Goal: Task Accomplishment & Management: Complete application form

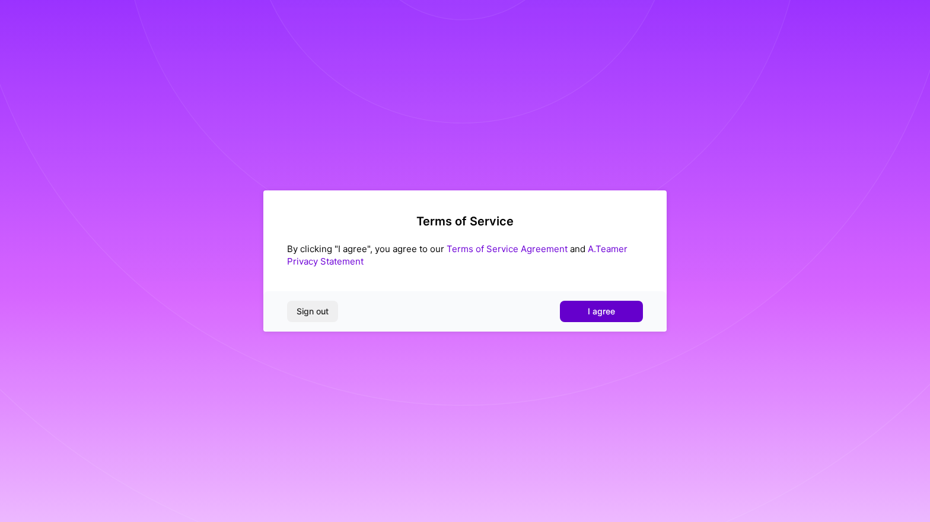
click at [581, 311] on button "I agree" at bounding box center [601, 311] width 83 height 21
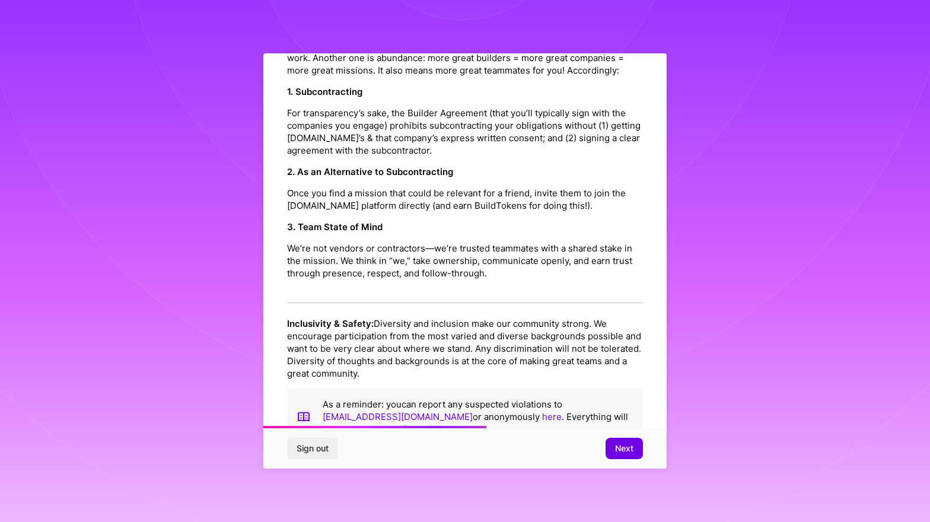
scroll to position [703, 0]
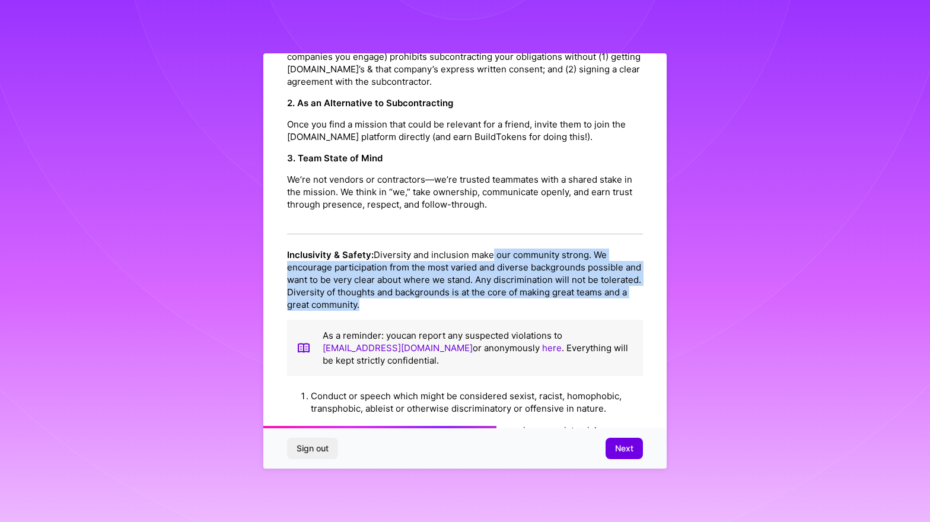
drag, startPoint x: 496, startPoint y: 294, endPoint x: 494, endPoint y: 237, distance: 57.0
click at [494, 248] on p "Inclusivity & Safety: Diversity and inclusion make our community strong. We enc…" at bounding box center [465, 279] width 356 height 62
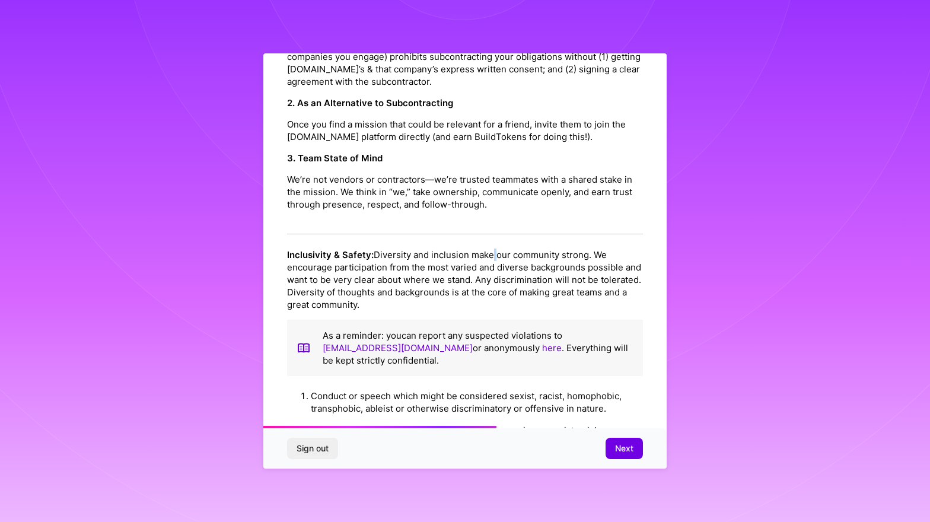
click at [494, 248] on p "Inclusivity & Safety: Diversity and inclusion make our community strong. We enc…" at bounding box center [465, 279] width 356 height 62
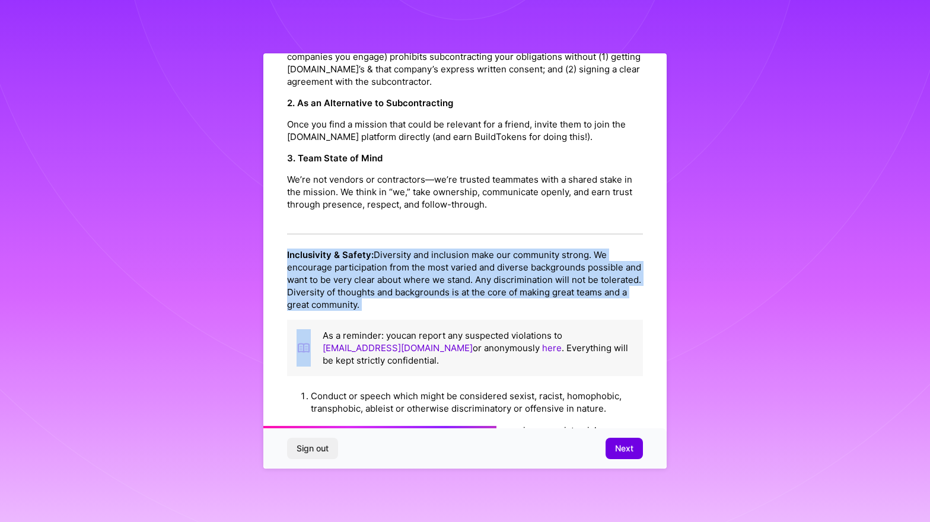
click at [494, 248] on p "Inclusivity & Safety: Diversity and inclusion make our community strong. We enc…" at bounding box center [465, 279] width 356 height 62
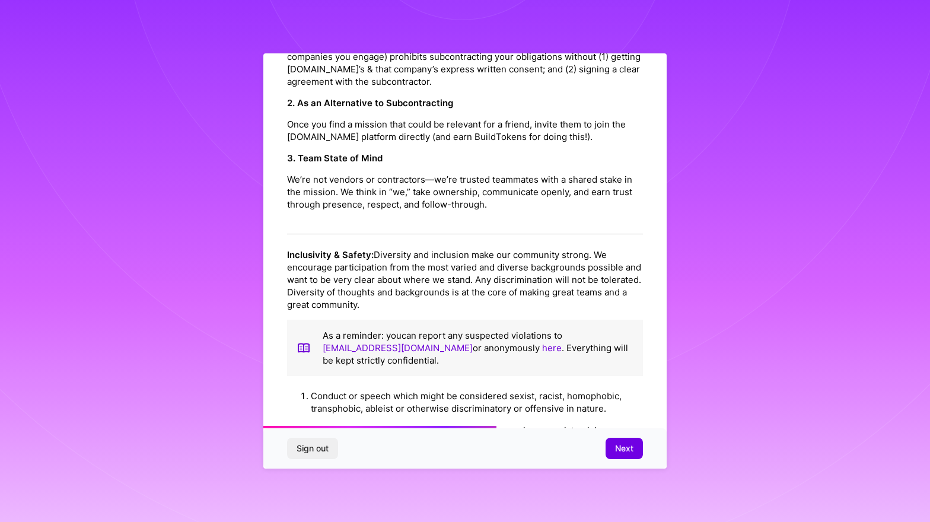
click at [500, 329] on p "As a reminder: you can report any suspected violations to [EMAIL_ADDRESS][DOMAI…" at bounding box center [478, 347] width 311 height 37
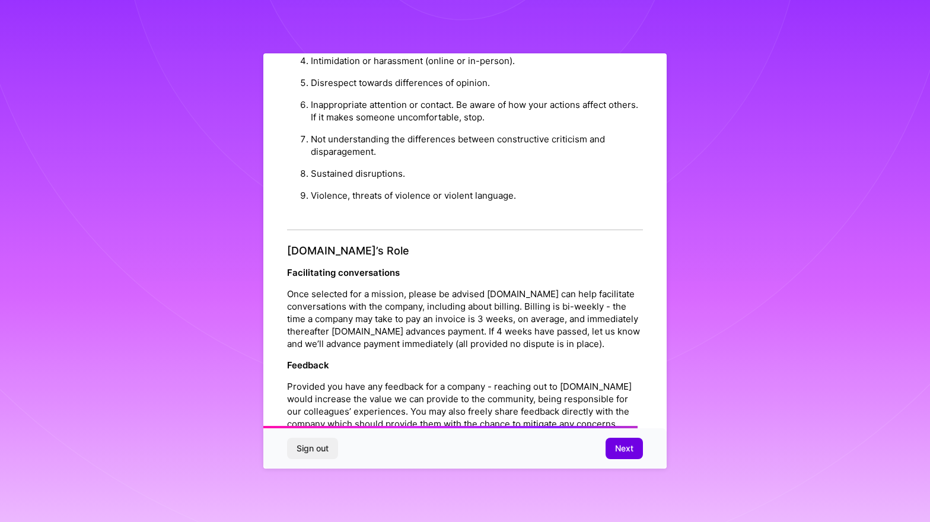
scroll to position [1216, 0]
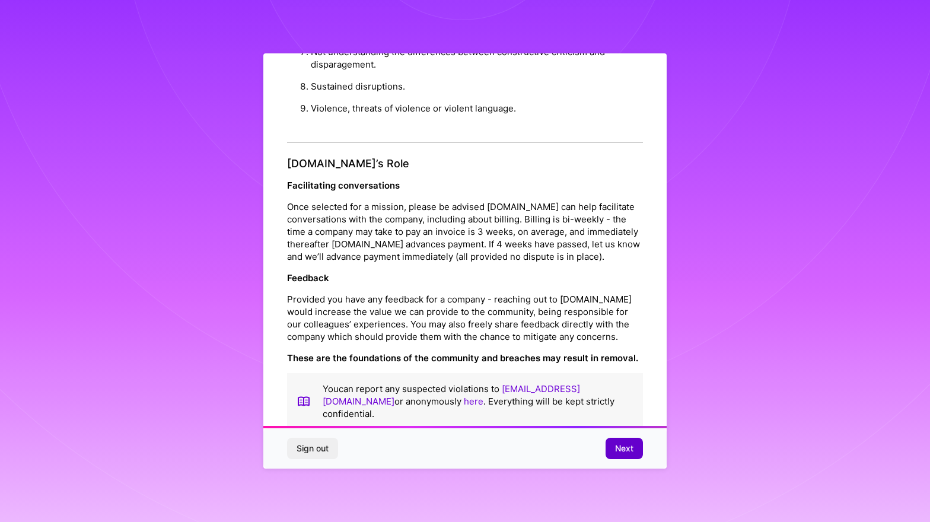
click at [616, 448] on span "Next" at bounding box center [624, 448] width 18 height 12
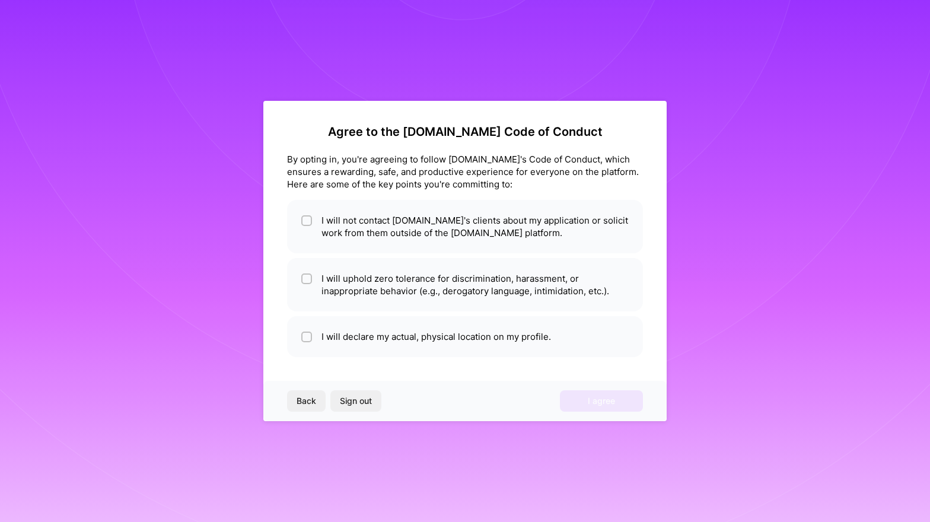
scroll to position [0, 0]
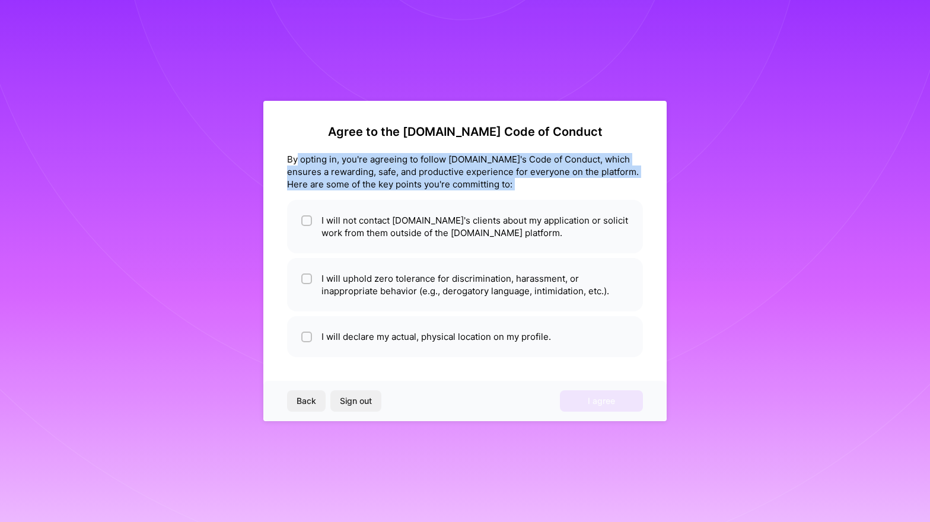
drag, startPoint x: 296, startPoint y: 153, endPoint x: 295, endPoint y: 198, distance: 45.1
click at [295, 198] on div "Agree to the [DOMAIN_NAME] Code of Conduct By opting in, you're agreeing to fol…" at bounding box center [465, 241] width 356 height 232
drag, startPoint x: 295, startPoint y: 198, endPoint x: 288, endPoint y: 155, distance: 44.0
click at [288, 155] on div "Agree to the [DOMAIN_NAME] Code of Conduct By opting in, you're agreeing to fol…" at bounding box center [465, 241] width 356 height 232
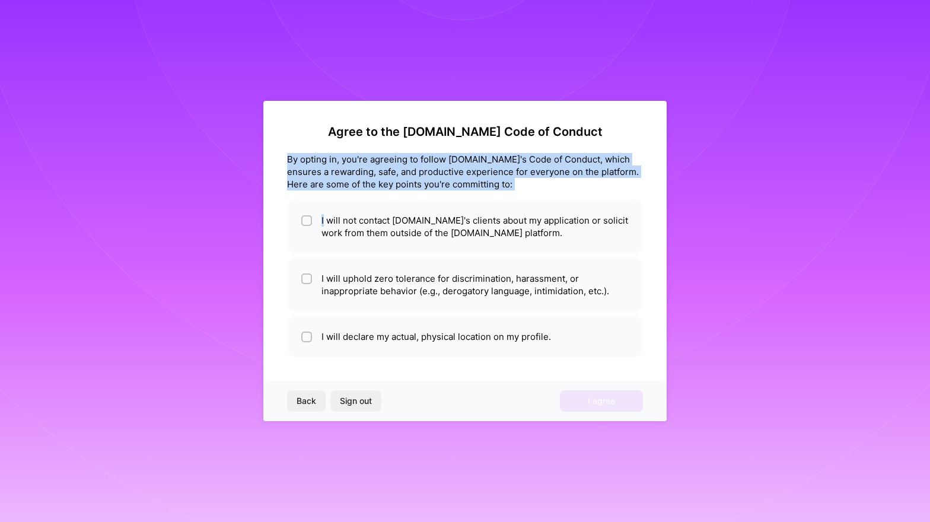
click at [288, 155] on div "By opting in, you're agreeing to follow [DOMAIN_NAME]'s Code of Conduct, which …" at bounding box center [465, 171] width 356 height 37
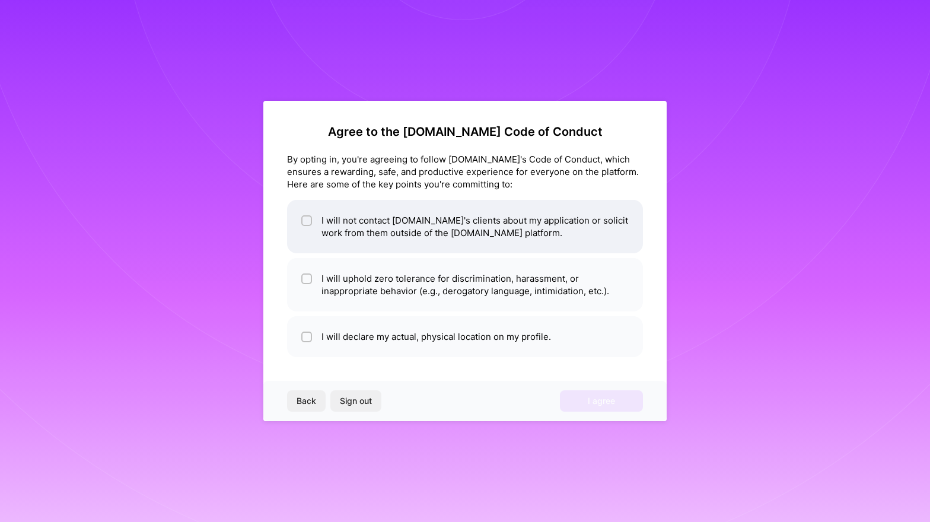
click at [307, 222] on input "checkbox" at bounding box center [308, 221] width 8 height 8
checkbox input "true"
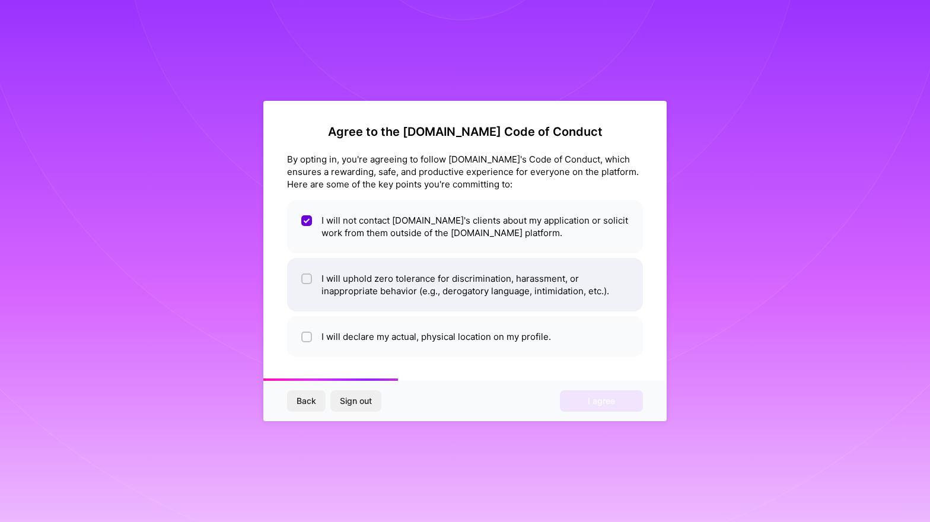
click at [308, 279] on input "checkbox" at bounding box center [308, 279] width 8 height 8
checkbox input "true"
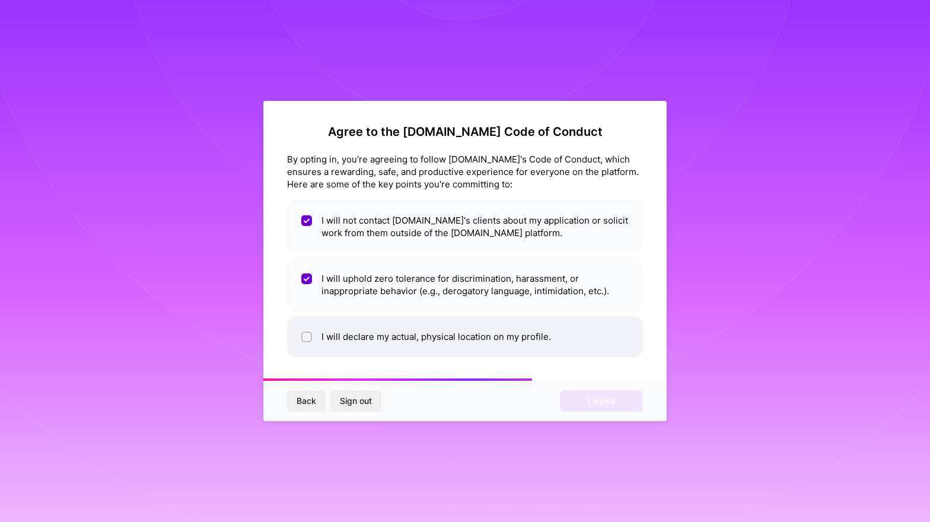
click at [307, 336] on input "checkbox" at bounding box center [308, 337] width 8 height 8
checkbox input "true"
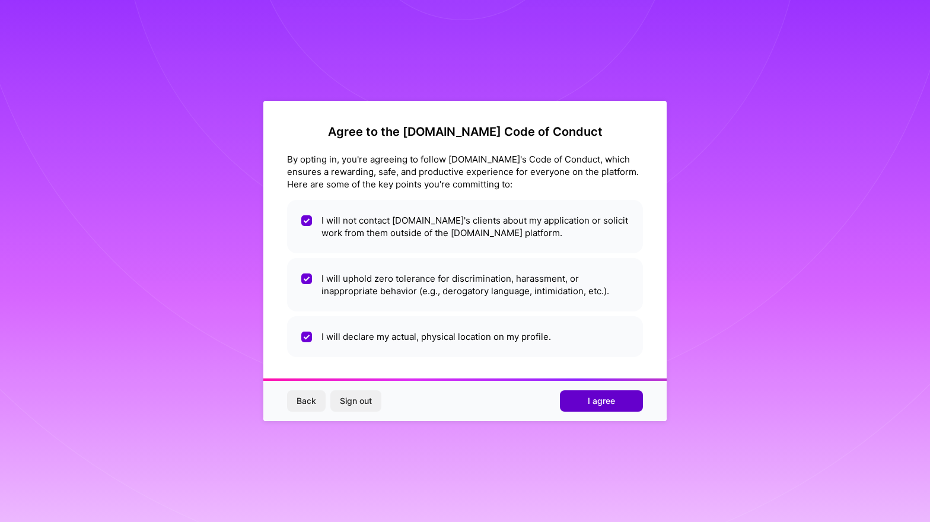
click at [596, 401] on span "I agree" at bounding box center [601, 401] width 27 height 12
